Goal: Information Seeking & Learning: Learn about a topic

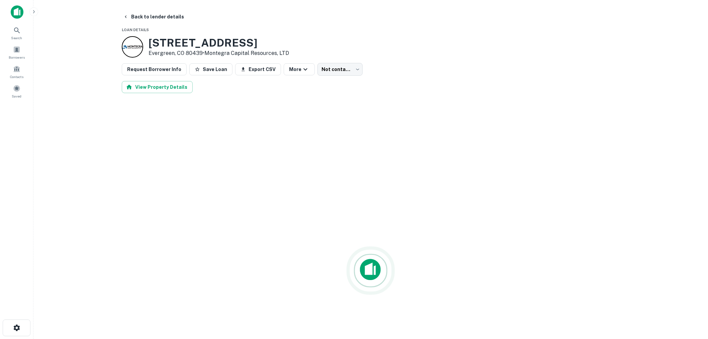
click at [21, 13] on img at bounding box center [17, 11] width 13 height 13
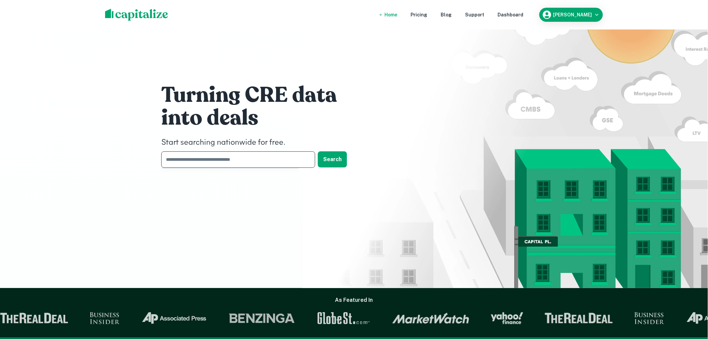
click at [226, 158] on input "text" at bounding box center [235, 159] width 149 height 16
type input "********"
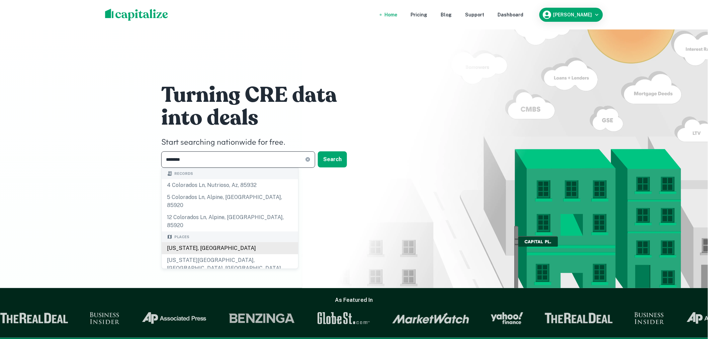
click at [189, 242] on div "[US_STATE], [GEOGRAPHIC_DATA]" at bounding box center [230, 248] width 136 height 12
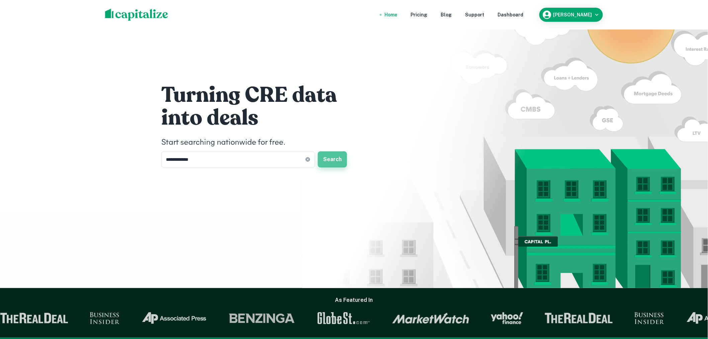
click at [335, 158] on button "Search" at bounding box center [332, 159] width 29 height 16
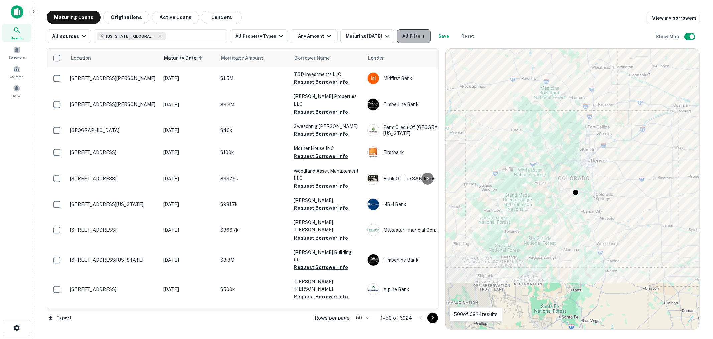
click at [407, 34] on button "All Filters" at bounding box center [413, 35] width 33 height 13
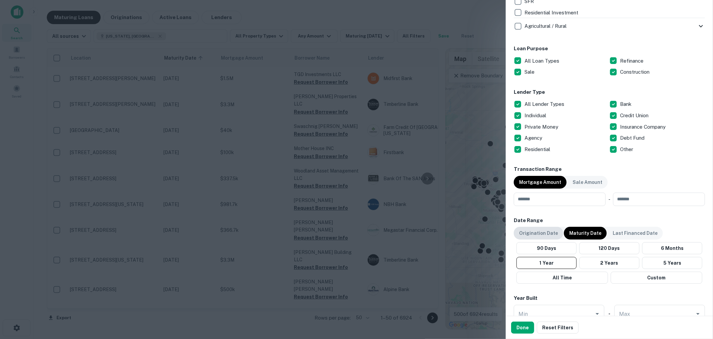
scroll to position [347, 0]
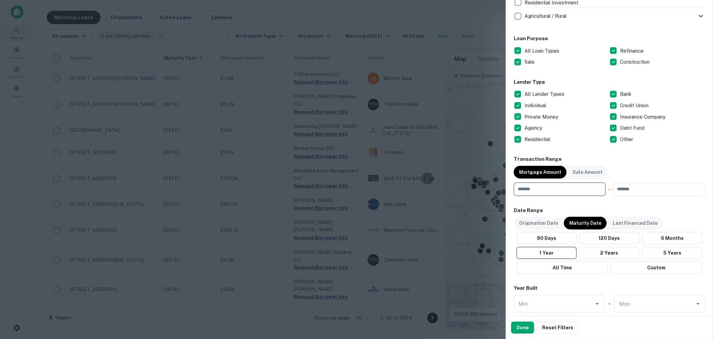
click at [556, 189] on input "number" at bounding box center [557, 188] width 87 height 13
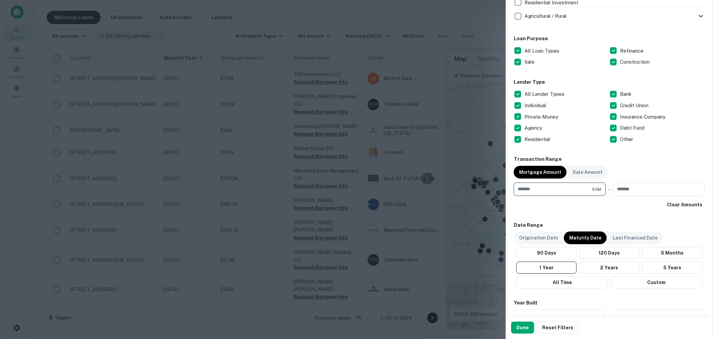
type input "*******"
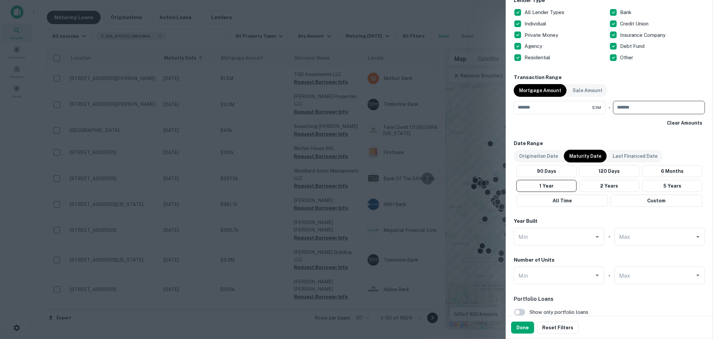
scroll to position [396, 0]
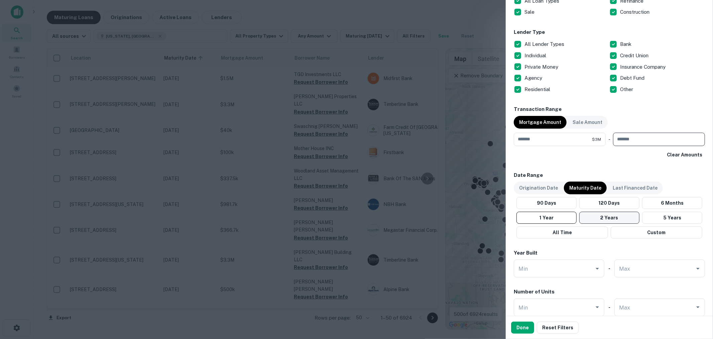
click at [605, 218] on button "2 Years" at bounding box center [610, 217] width 60 height 12
click at [522, 330] on button "Done" at bounding box center [522, 327] width 23 height 12
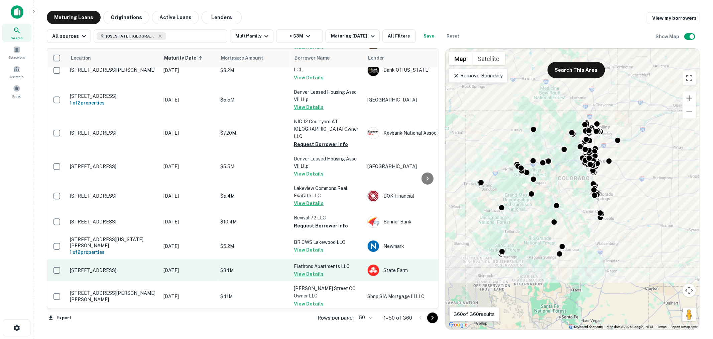
scroll to position [49, 0]
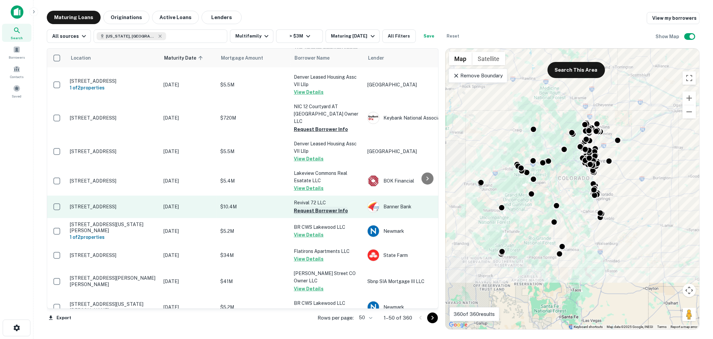
click at [325, 206] on button "Request Borrower Info" at bounding box center [321, 210] width 54 height 8
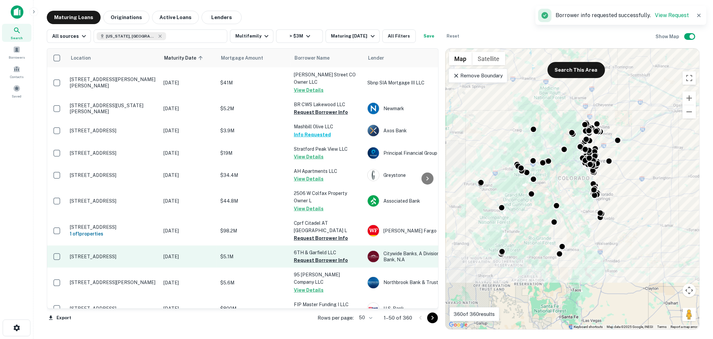
scroll to position [248, 0]
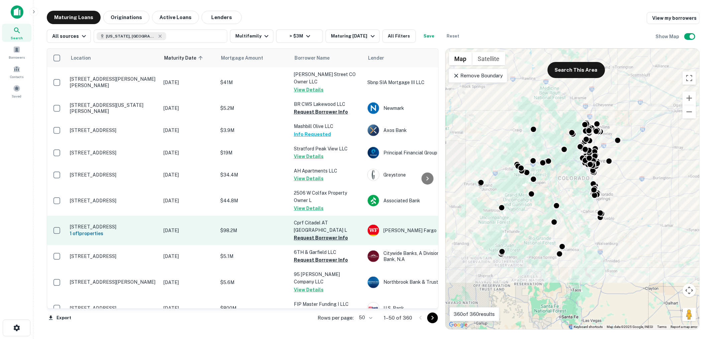
click at [320, 233] on button "Request Borrower Info" at bounding box center [321, 237] width 54 height 8
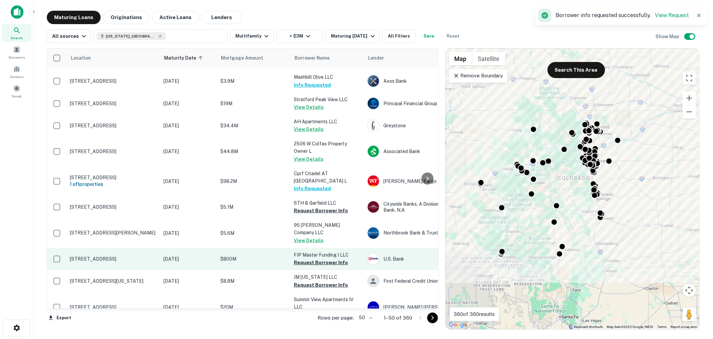
click at [321, 251] on p "FIP Master Funding I LLC" at bounding box center [327, 254] width 67 height 7
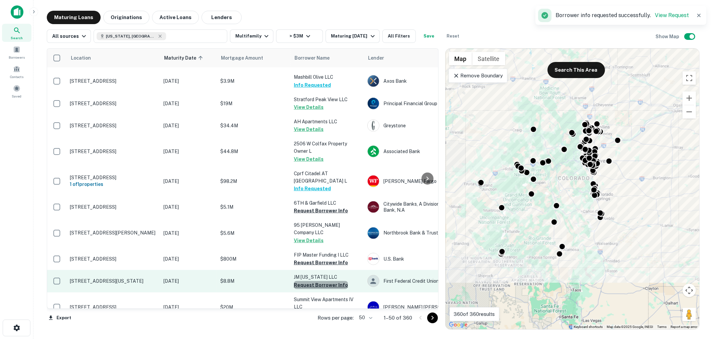
click at [321, 281] on button "Request Borrower Info" at bounding box center [321, 285] width 54 height 8
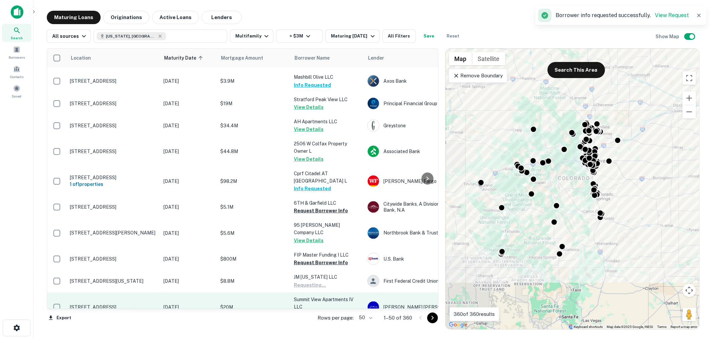
scroll to position [347, 0]
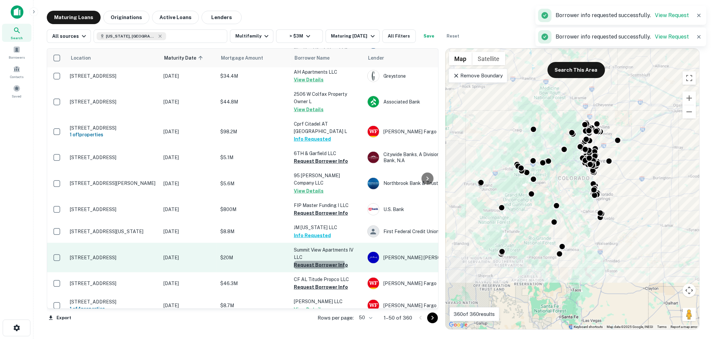
click at [317, 261] on button "Request Borrower Info" at bounding box center [321, 265] width 54 height 8
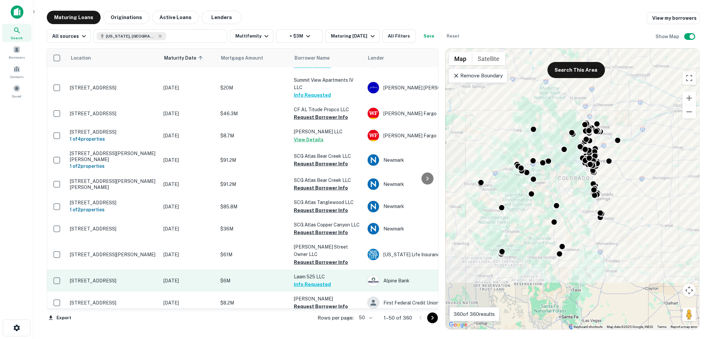
scroll to position [545, 0]
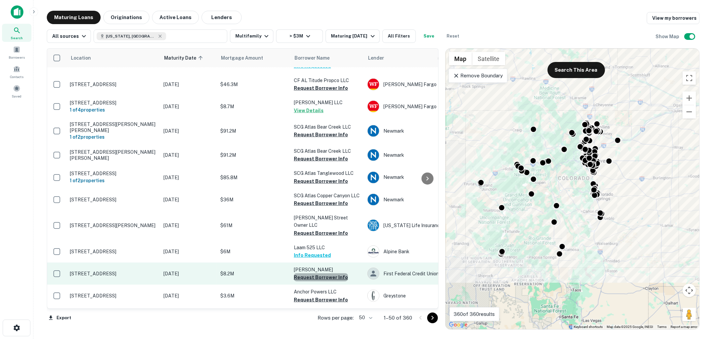
click at [327, 273] on button "Request Borrower Info" at bounding box center [321, 277] width 54 height 8
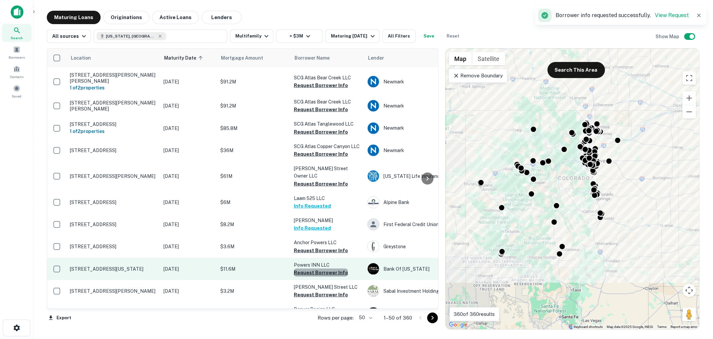
click at [323, 268] on button "Request Borrower Info" at bounding box center [321, 272] width 54 height 8
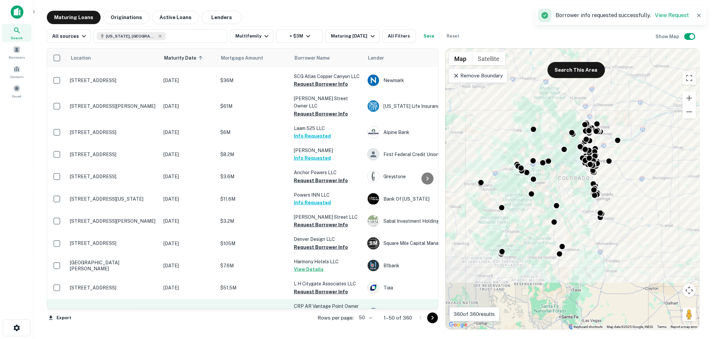
scroll to position [694, 0]
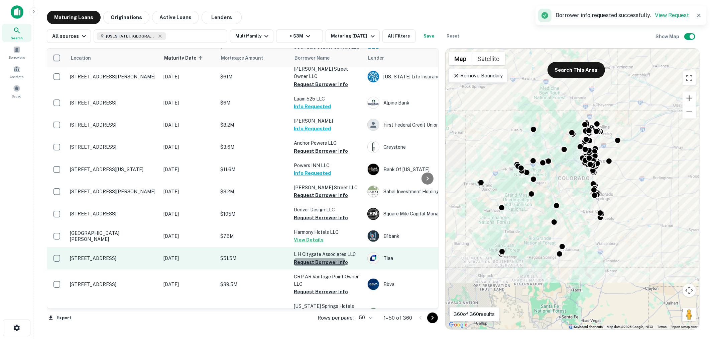
click at [316, 258] on button "Request Borrower Info" at bounding box center [321, 262] width 54 height 8
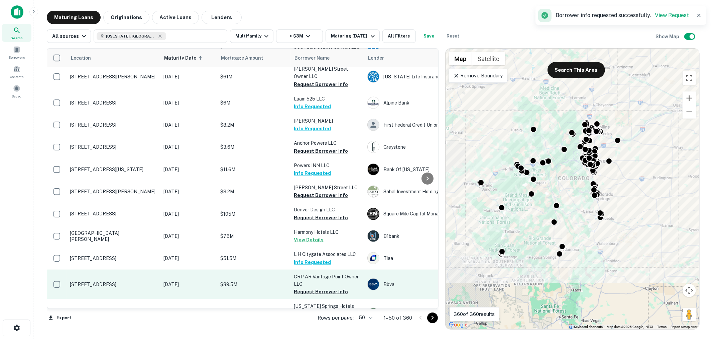
scroll to position [743, 0]
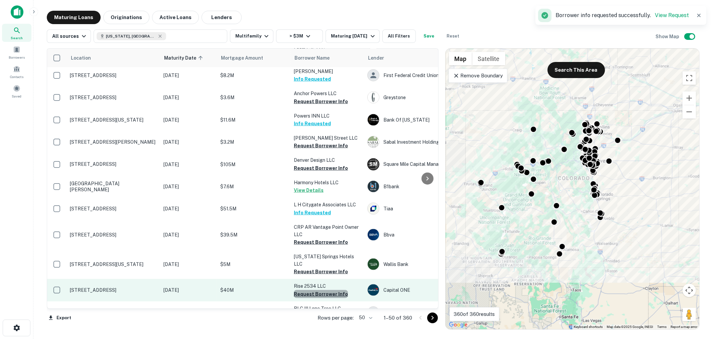
click at [326, 290] on button "Request Borrower Info" at bounding box center [321, 294] width 54 height 8
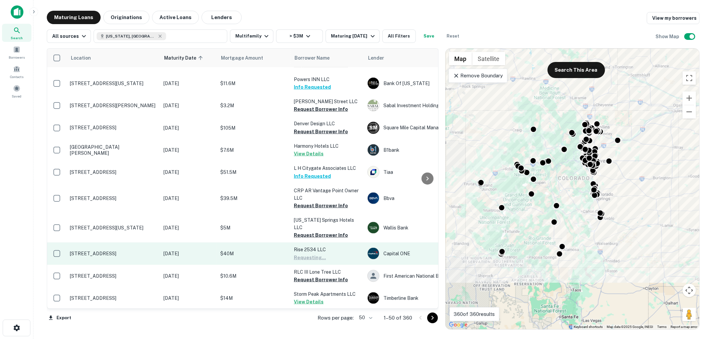
scroll to position [793, 0]
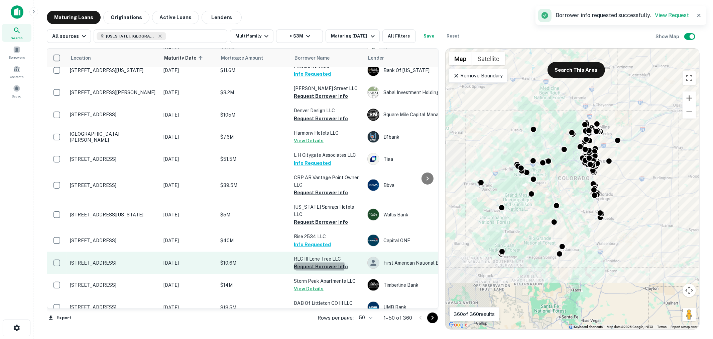
click at [318, 262] on button "Request Borrower Info" at bounding box center [321, 266] width 54 height 8
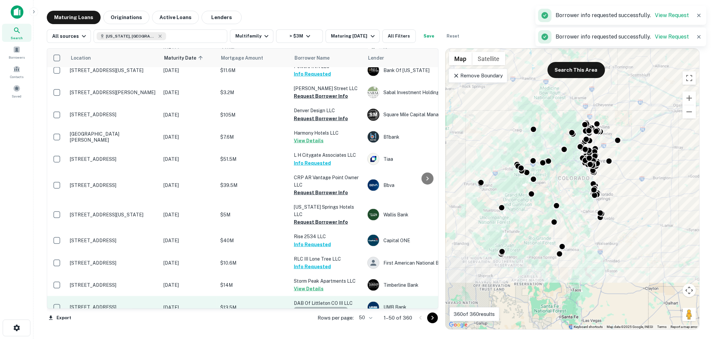
click at [324, 307] on button "Request Borrower Info" at bounding box center [321, 311] width 54 height 8
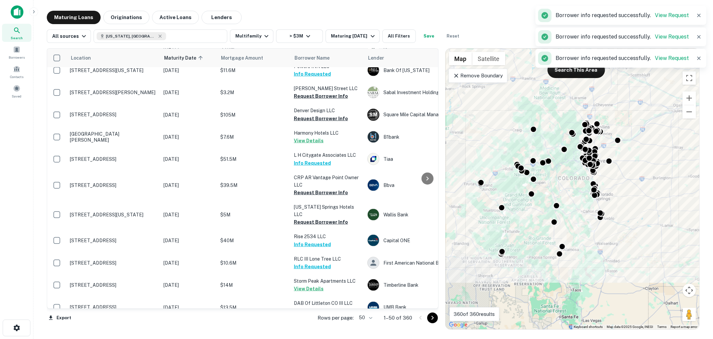
click at [323, 329] on button "Request Borrower Info" at bounding box center [321, 333] width 54 height 8
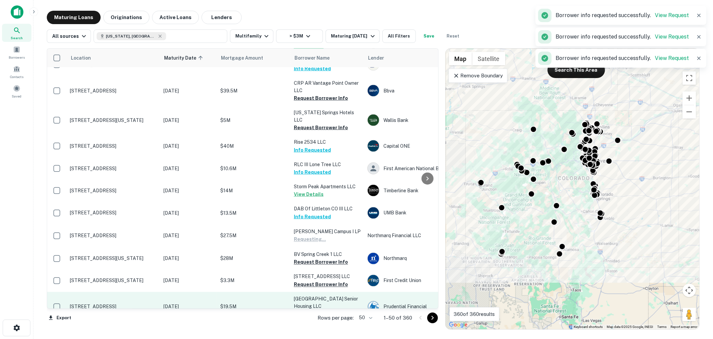
scroll to position [892, 0]
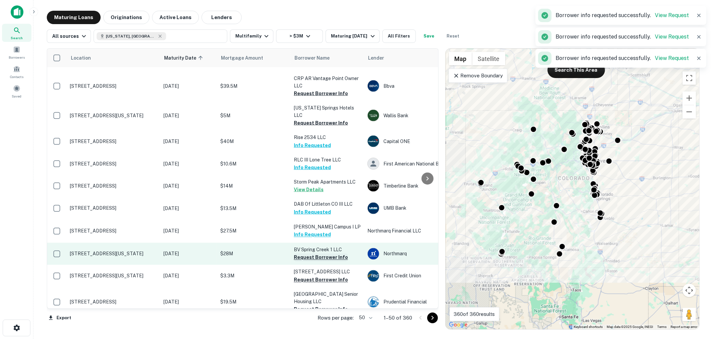
click at [319, 253] on button "Request Borrower Info" at bounding box center [321, 257] width 54 height 8
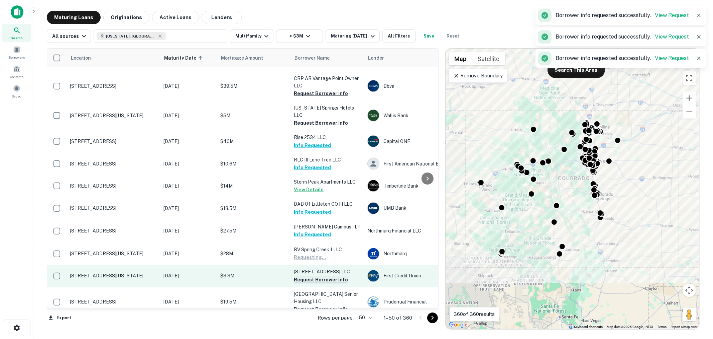
click at [318, 276] on button "Request Borrower Info" at bounding box center [321, 280] width 54 height 8
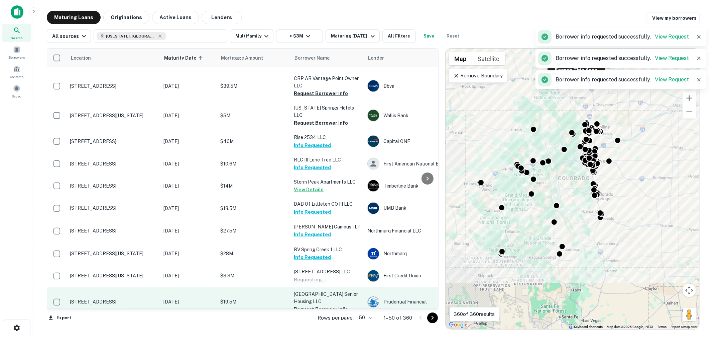
click at [318, 305] on button "Request Borrower Info" at bounding box center [321, 309] width 54 height 8
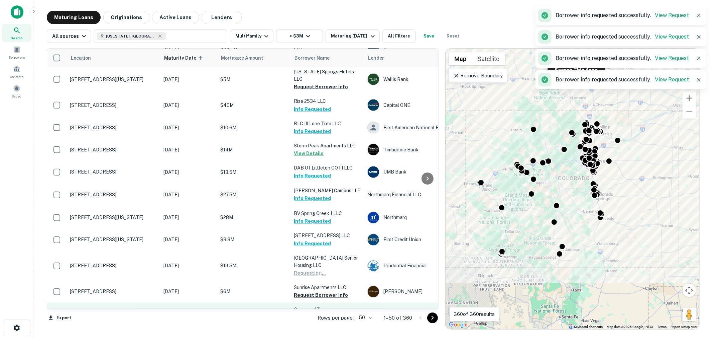
scroll to position [941, 0]
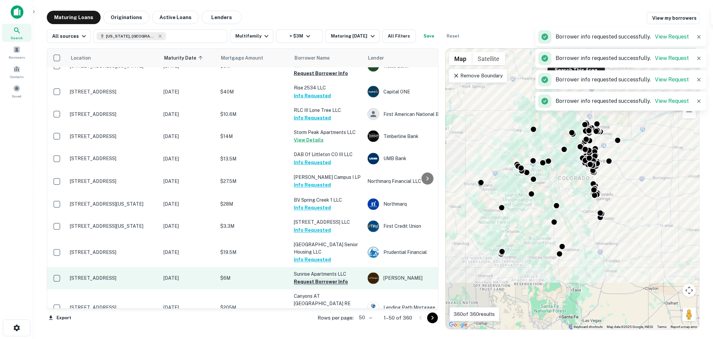
click at [324, 278] on button "Request Borrower Info" at bounding box center [321, 282] width 54 height 8
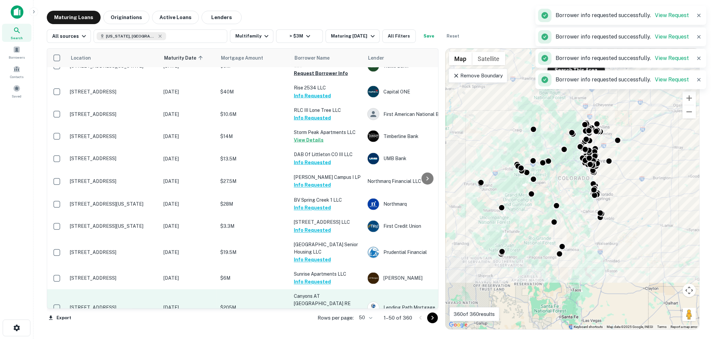
scroll to position [958, 0]
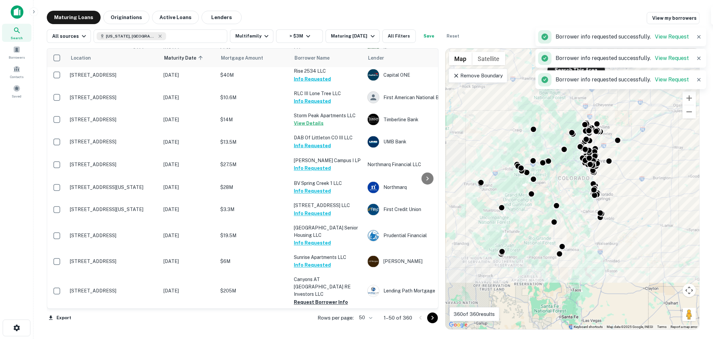
click at [318, 320] on button "Request Borrower Info" at bounding box center [321, 324] width 54 height 8
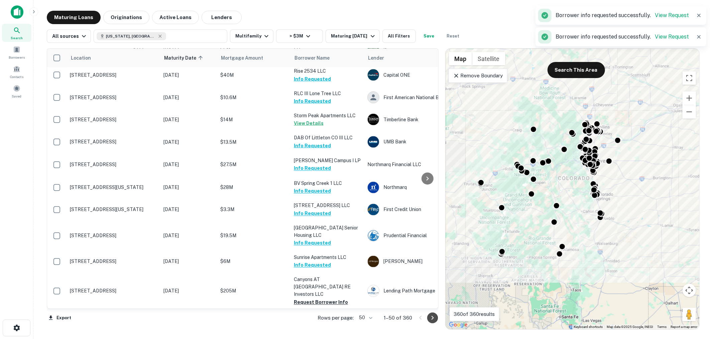
click at [435, 317] on icon "Go to next page" at bounding box center [433, 317] width 8 height 8
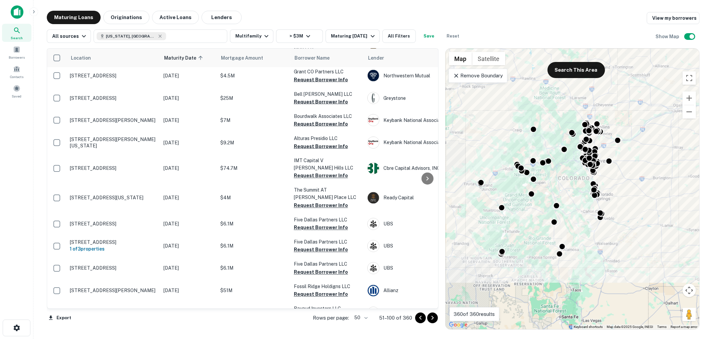
scroll to position [914, 0]
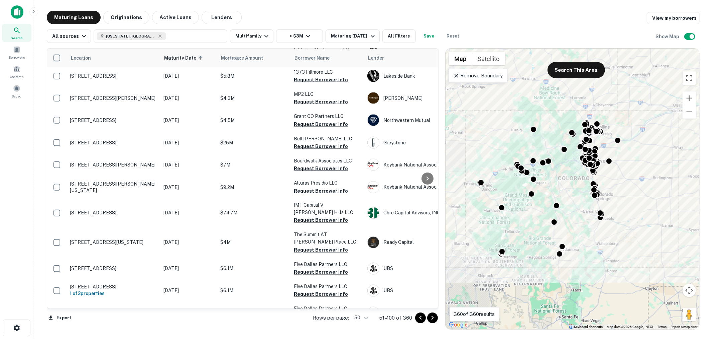
click at [320, 334] on button "Request Borrower Info" at bounding box center [321, 338] width 54 height 8
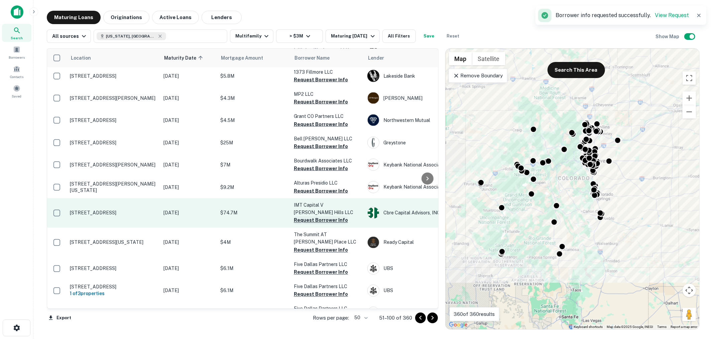
click at [320, 216] on button "Request Borrower Info" at bounding box center [321, 220] width 54 height 8
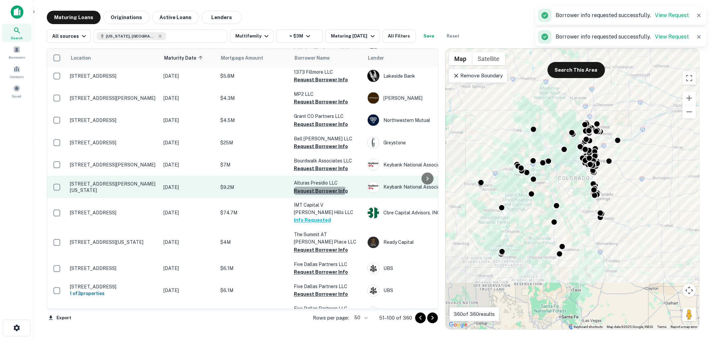
click at [319, 187] on button "Request Borrower Info" at bounding box center [321, 191] width 54 height 8
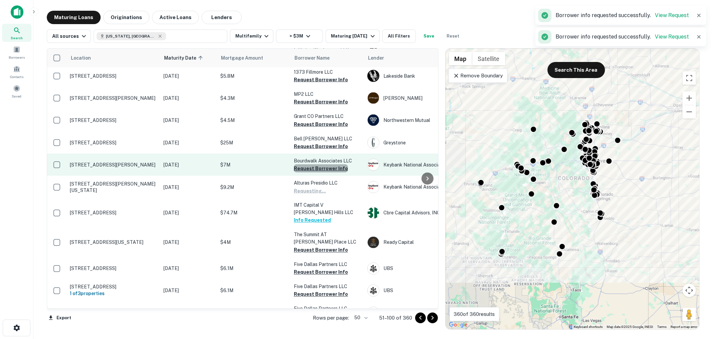
click at [322, 164] on button "Request Borrower Info" at bounding box center [321, 168] width 54 height 8
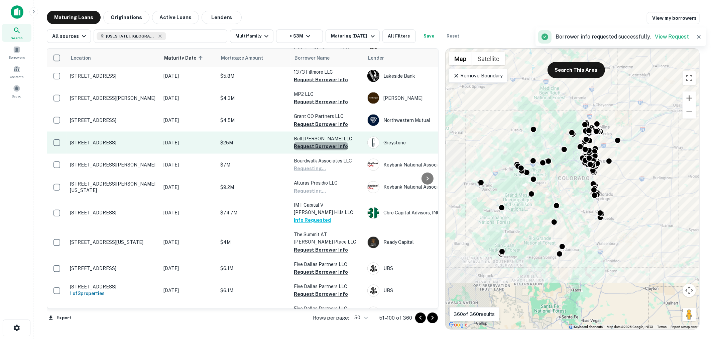
click at [327, 142] on button "Request Borrower Info" at bounding box center [321, 146] width 54 height 8
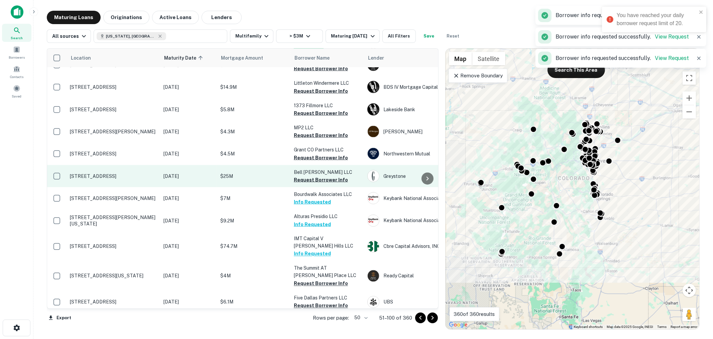
scroll to position [864, 0]
